Goal: Transaction & Acquisition: Purchase product/service

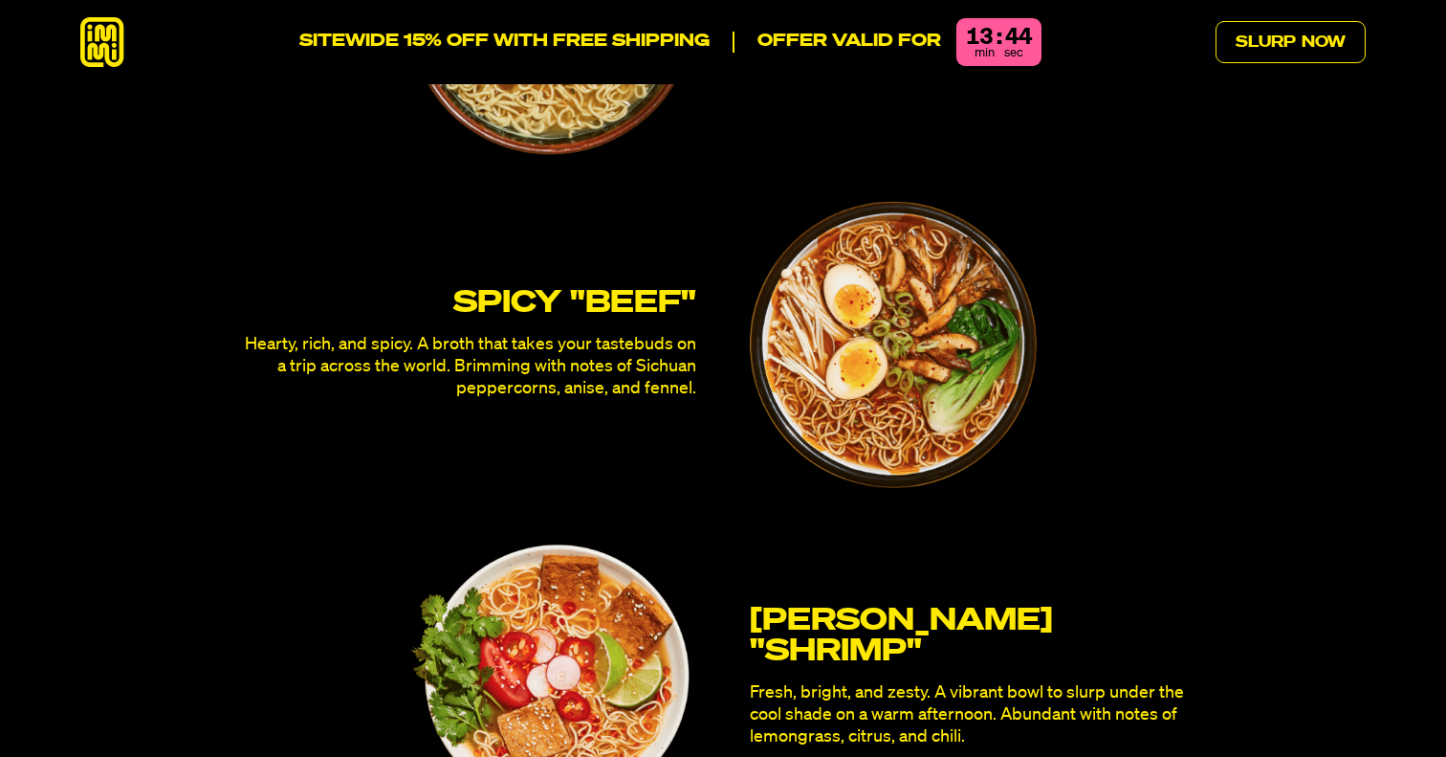
scroll to position [6087, 0]
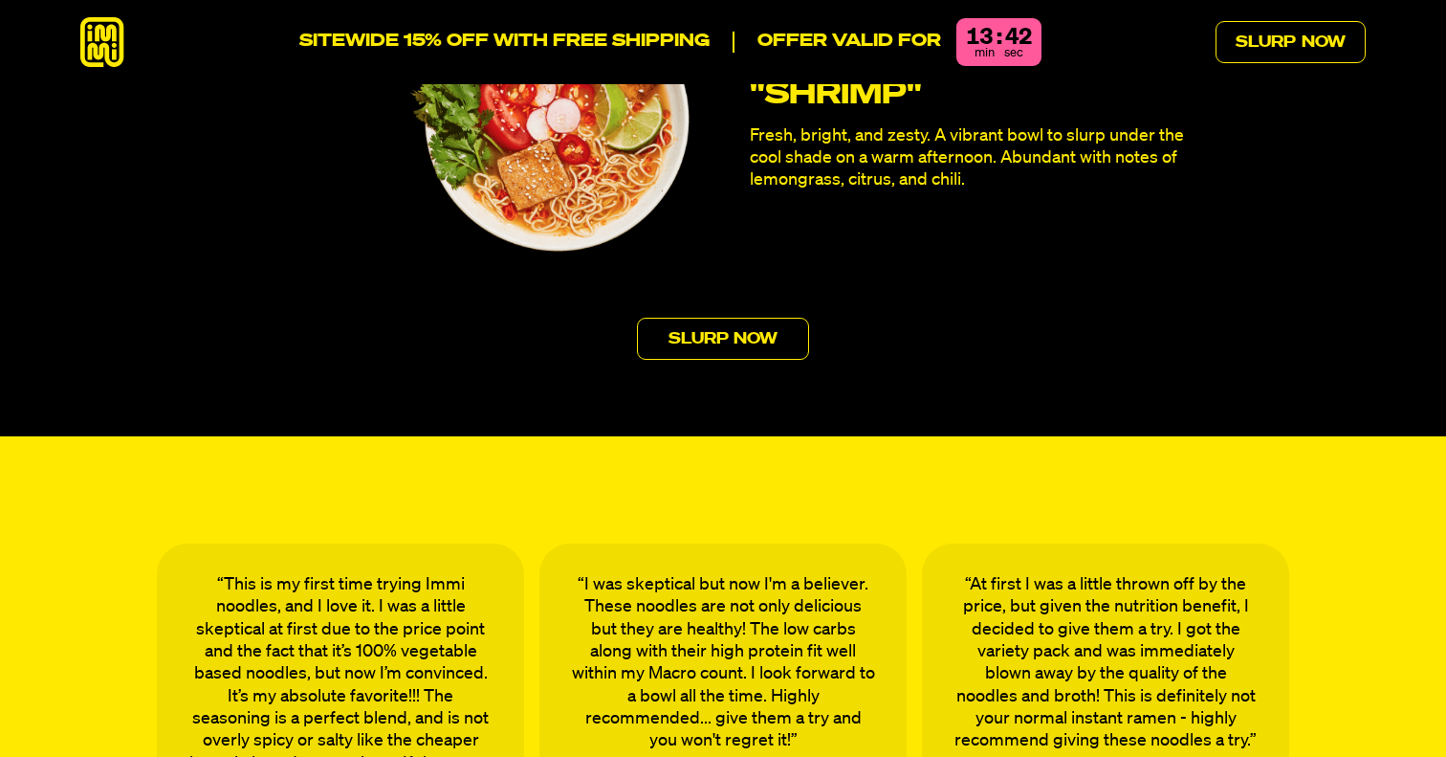
click at [788, 318] on link "Slurp Now" at bounding box center [723, 339] width 173 height 42
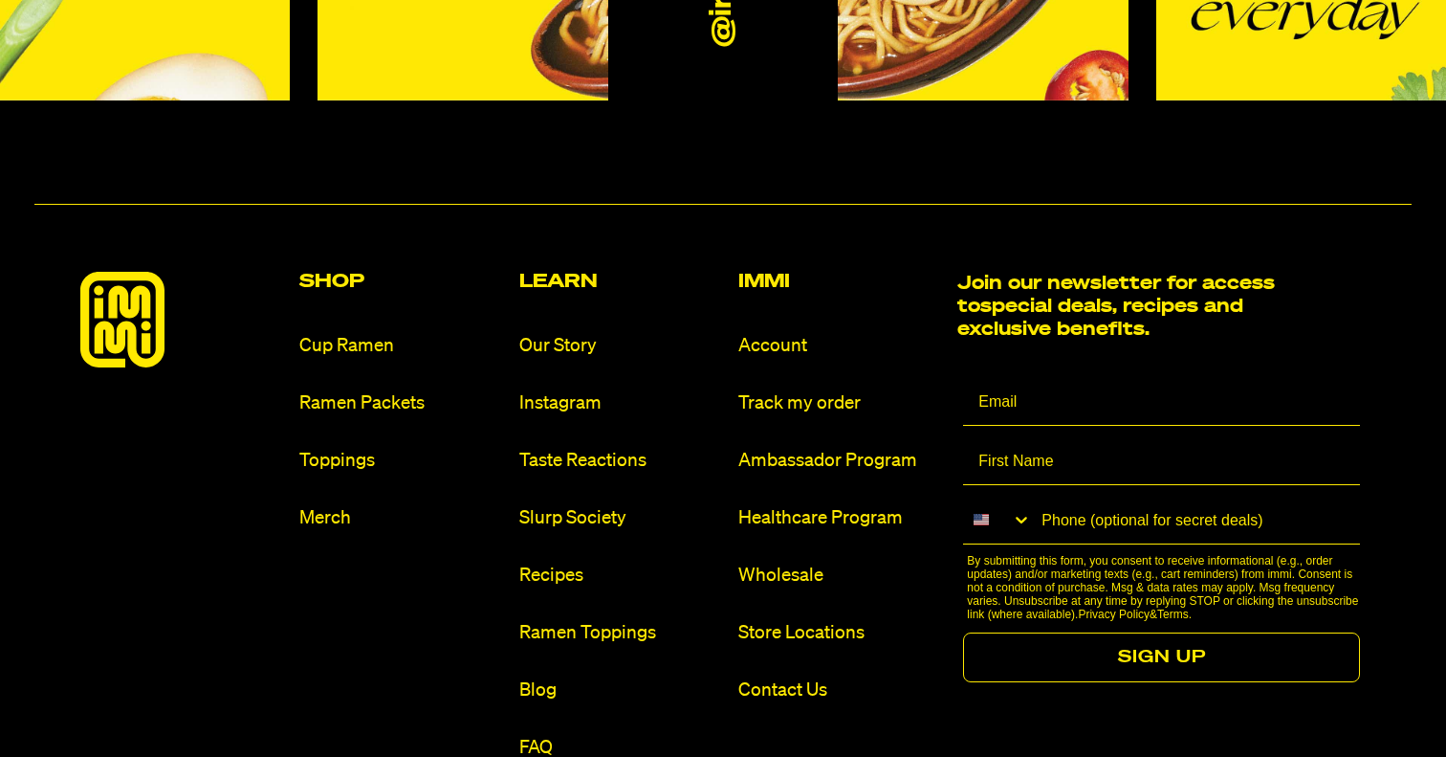
scroll to position [11267, 0]
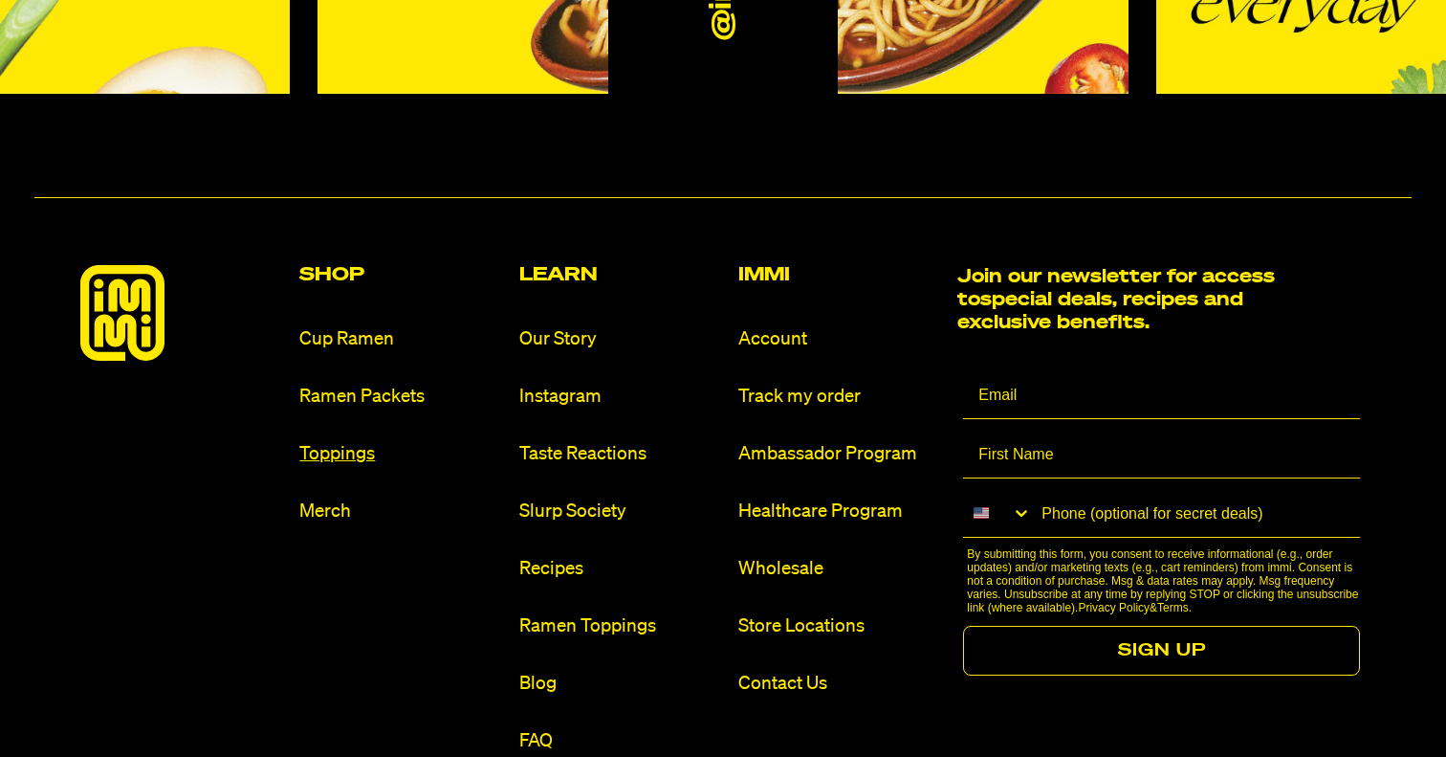
click at [350, 441] on link "Toppings" at bounding box center [401, 454] width 204 height 26
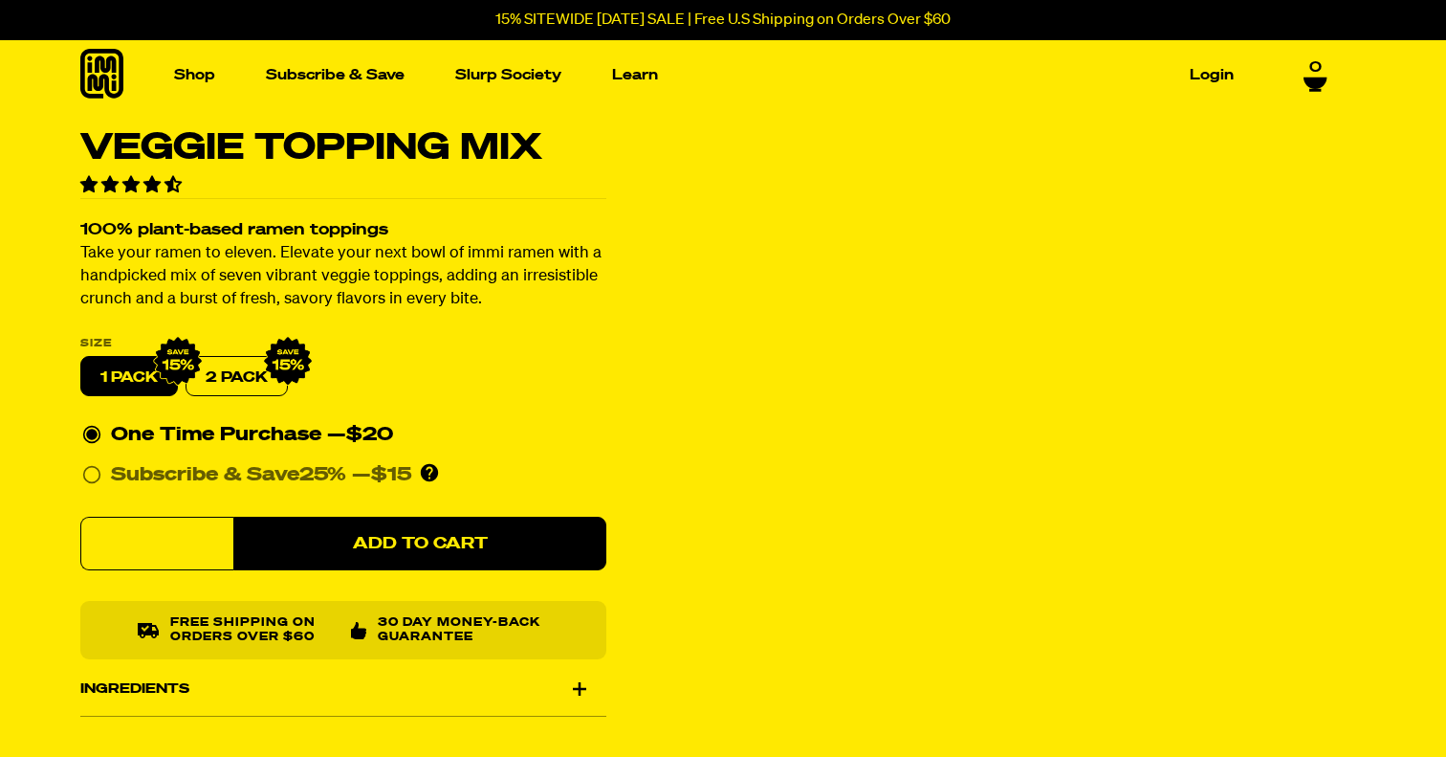
scroll to position [-1, 0]
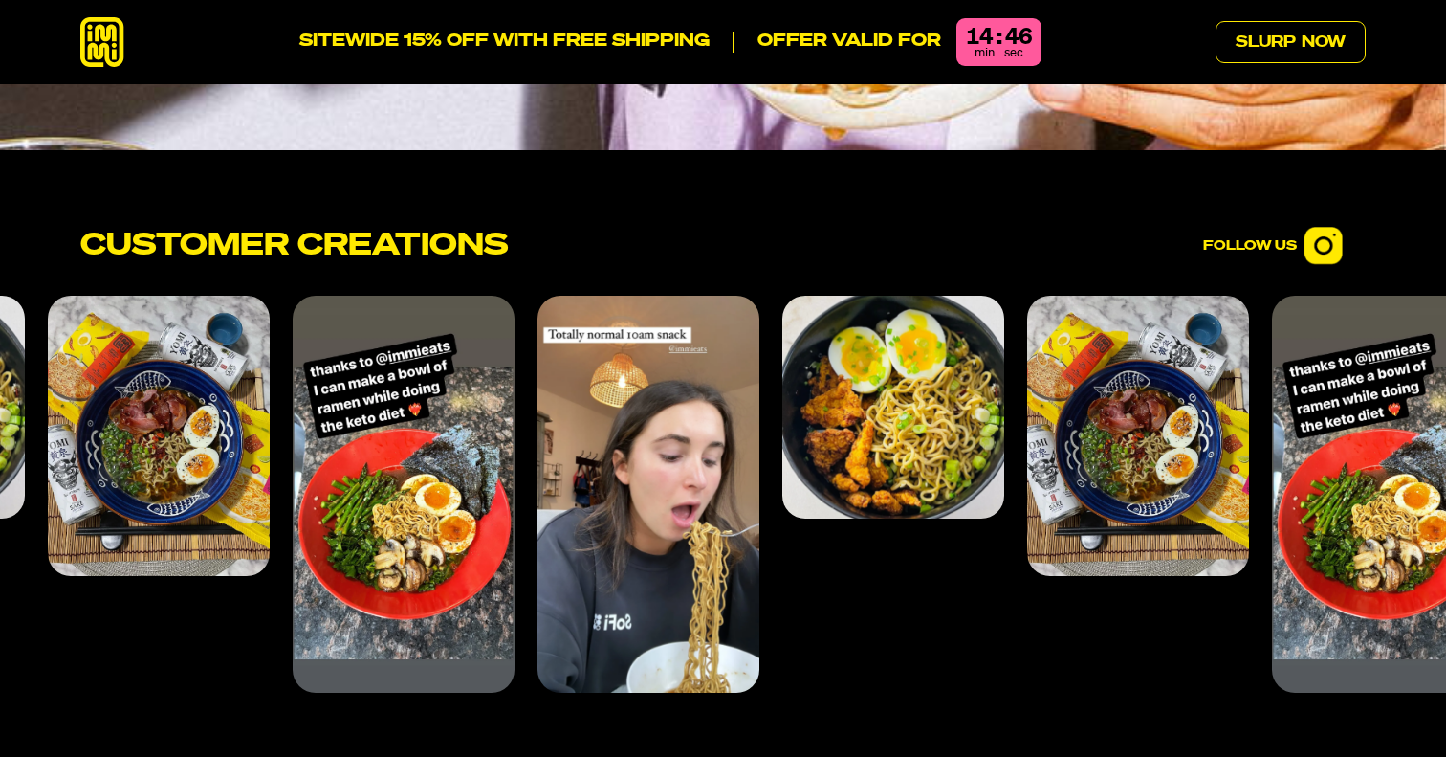
scroll to position [7550, 0]
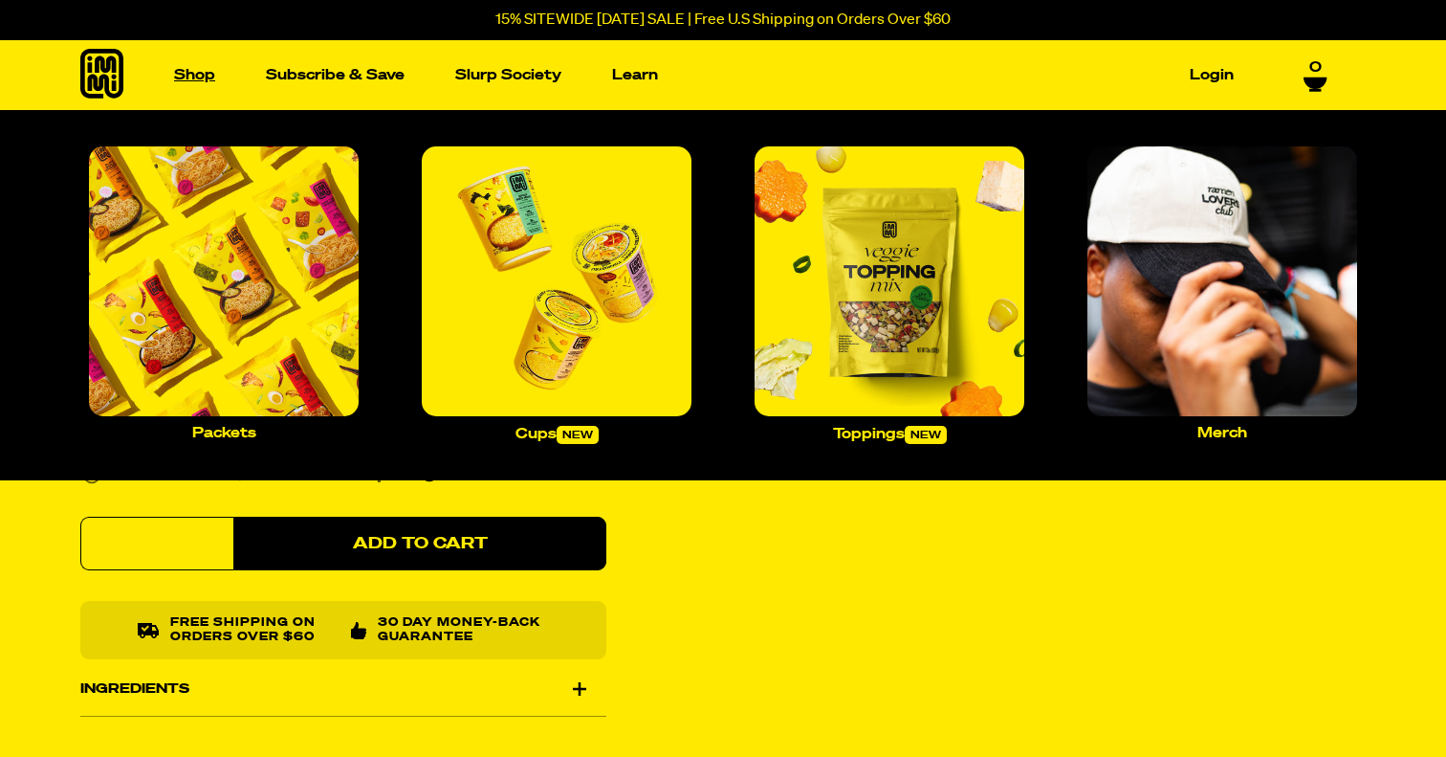
click at [203, 81] on link "Shop" at bounding box center [194, 75] width 56 height 30
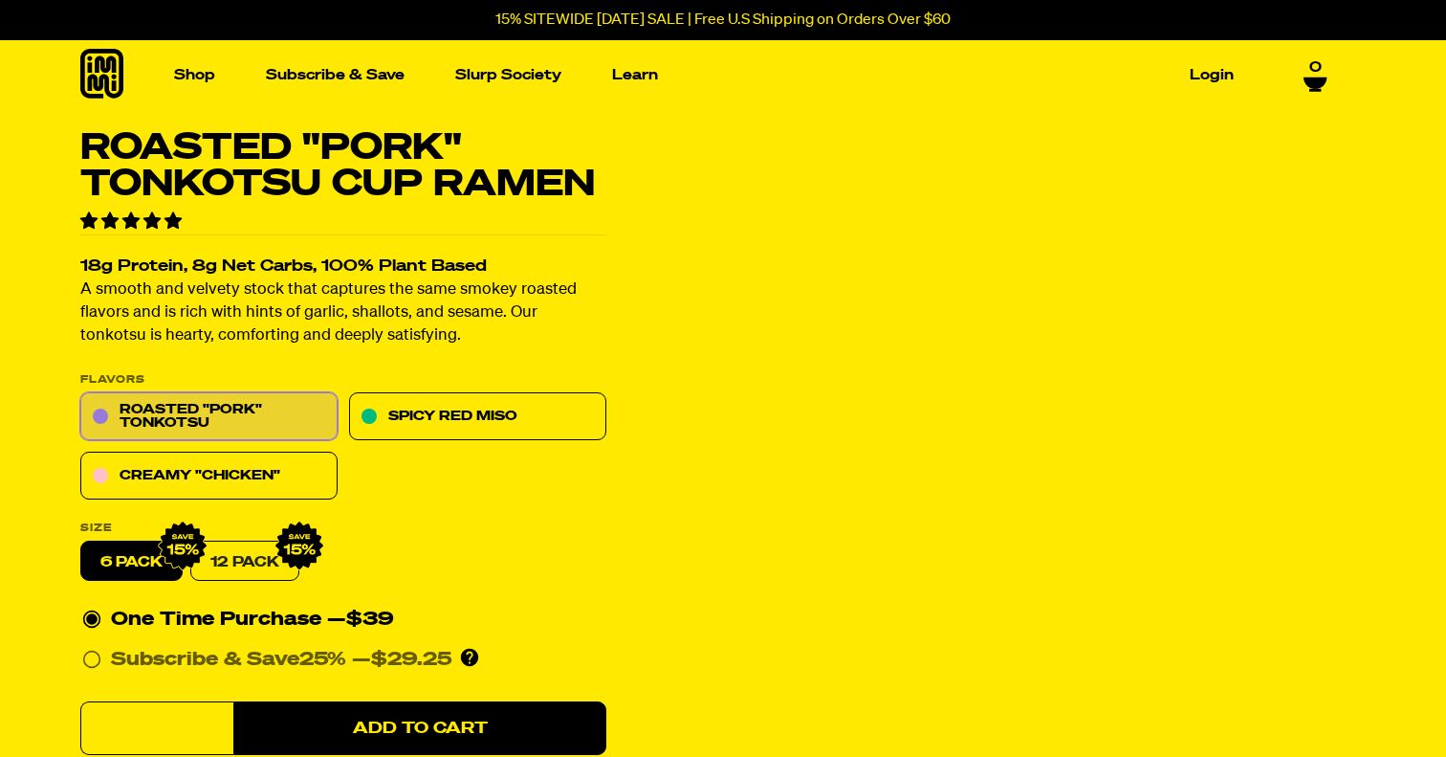
click at [268, 562] on link "12 Pack" at bounding box center [244, 561] width 109 height 40
radio input "false"
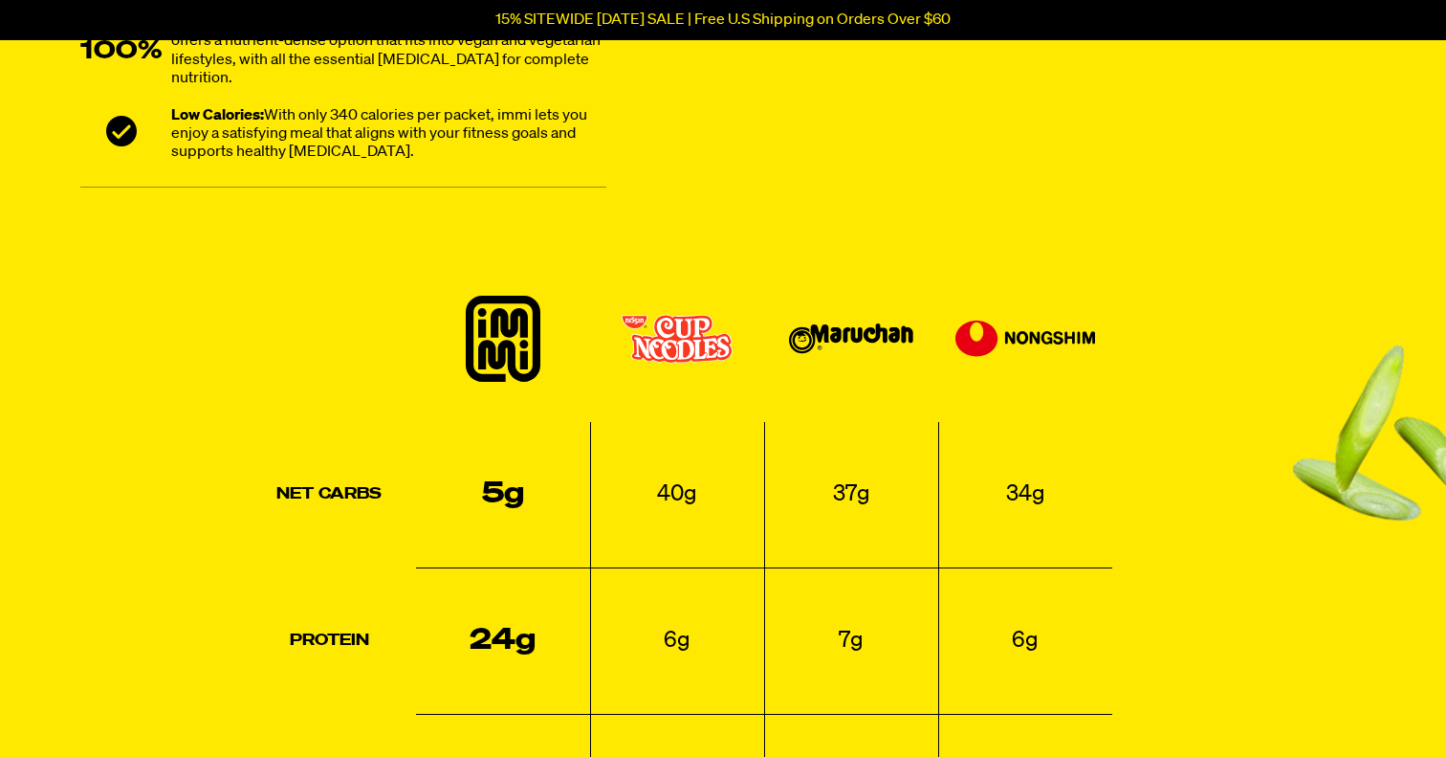
scroll to position [1808, 0]
